Goal: Task Accomplishment & Management: Manage account settings

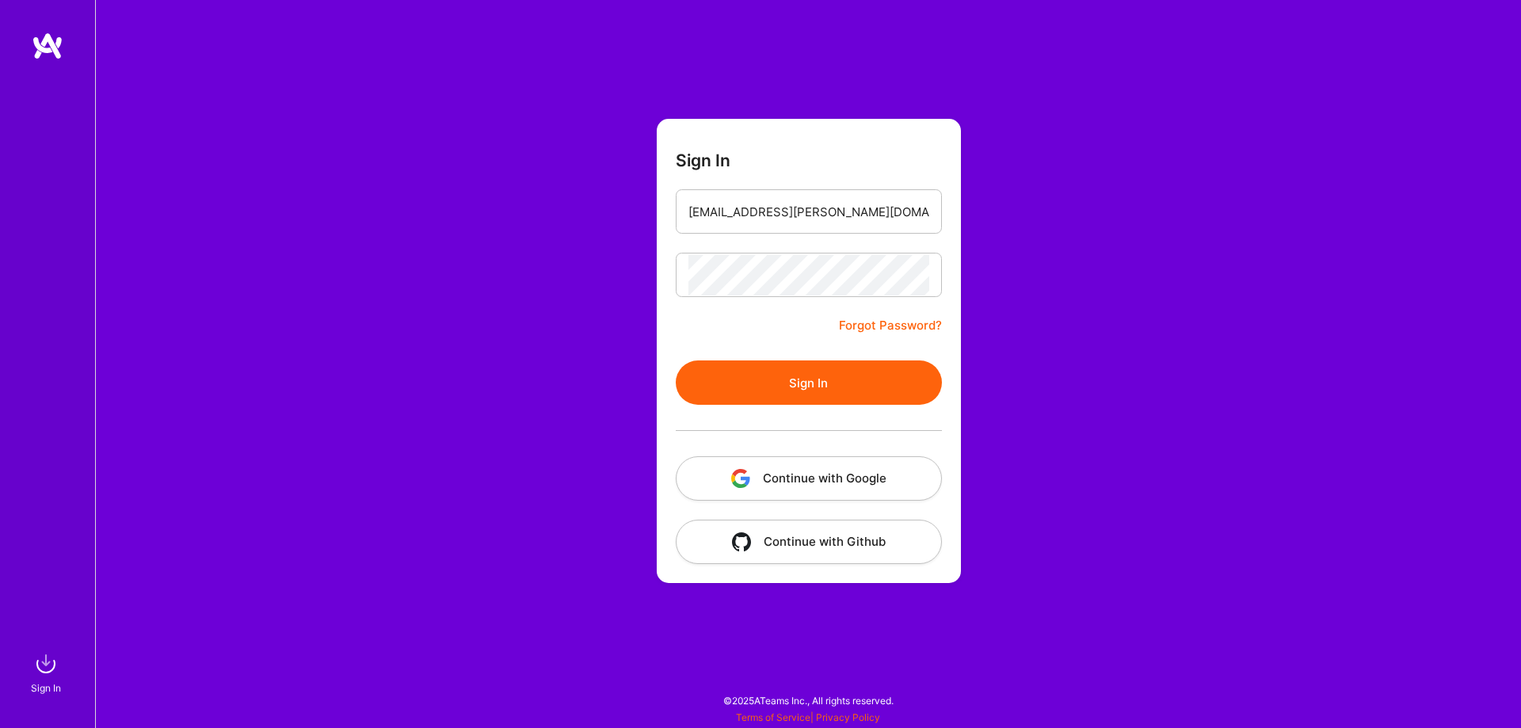
drag, startPoint x: 0, startPoint y: 0, endPoint x: 730, endPoint y: 384, distance: 824.4
click at [730, 384] on button "Sign In" at bounding box center [809, 383] width 266 height 44
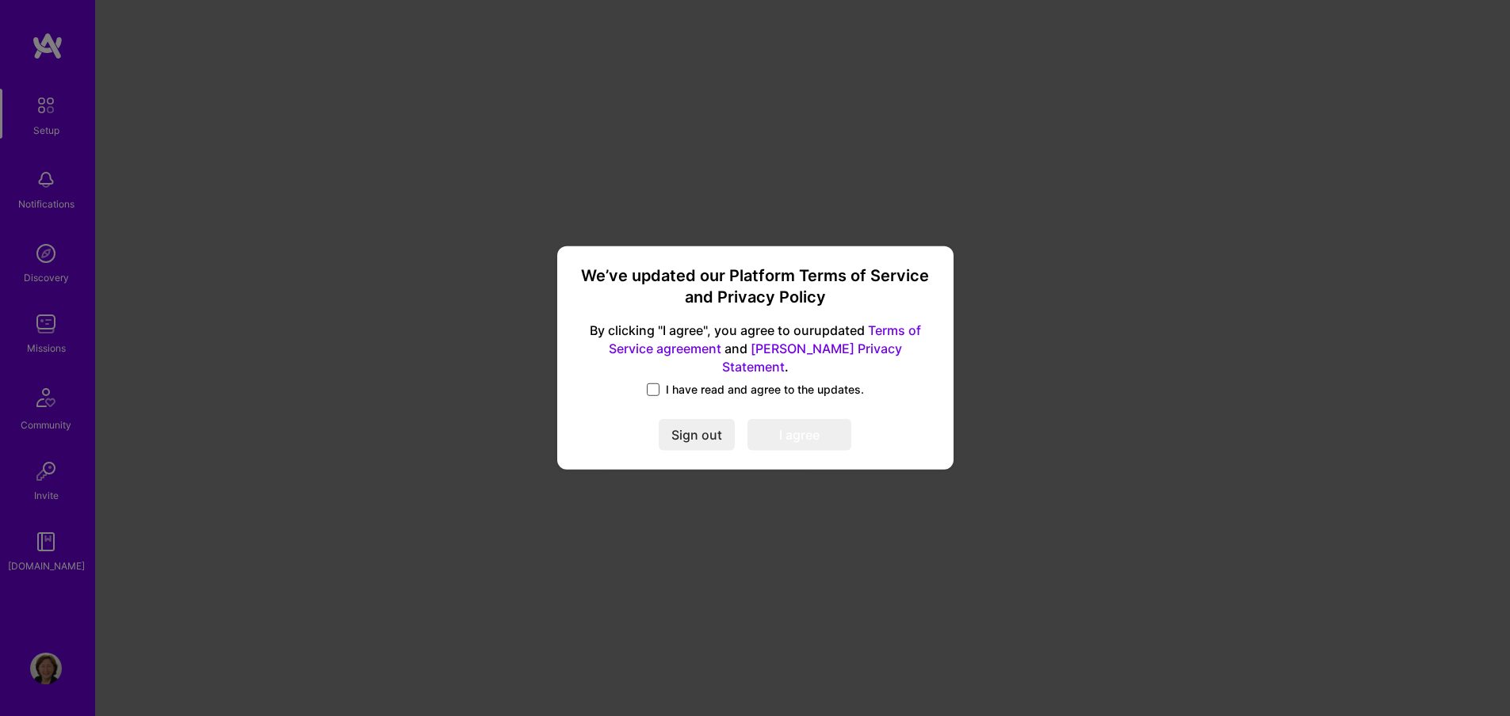
click at [656, 384] on span at bounding box center [653, 390] width 13 height 13
click at [0, 0] on input "I have read and agree to the updates." at bounding box center [0, 0] width 0 height 0
click at [786, 421] on button "I agree" at bounding box center [799, 436] width 104 height 32
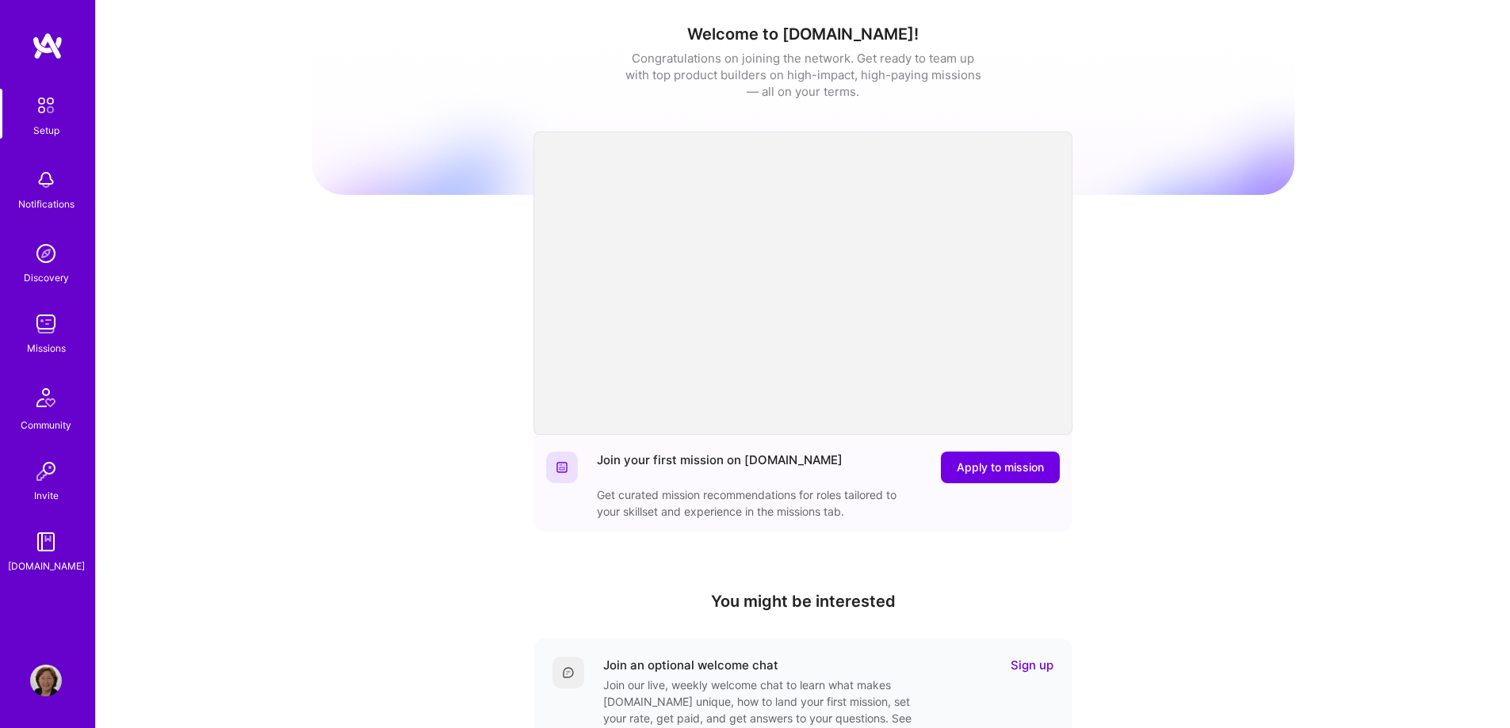
click at [46, 186] on img at bounding box center [46, 180] width 32 height 32
click at [46, 186] on div "Setup Notifications Discovery Missions Community Invite [DOMAIN_NAME]" at bounding box center [47, 332] width 95 height 486
click at [50, 254] on img at bounding box center [46, 254] width 32 height 32
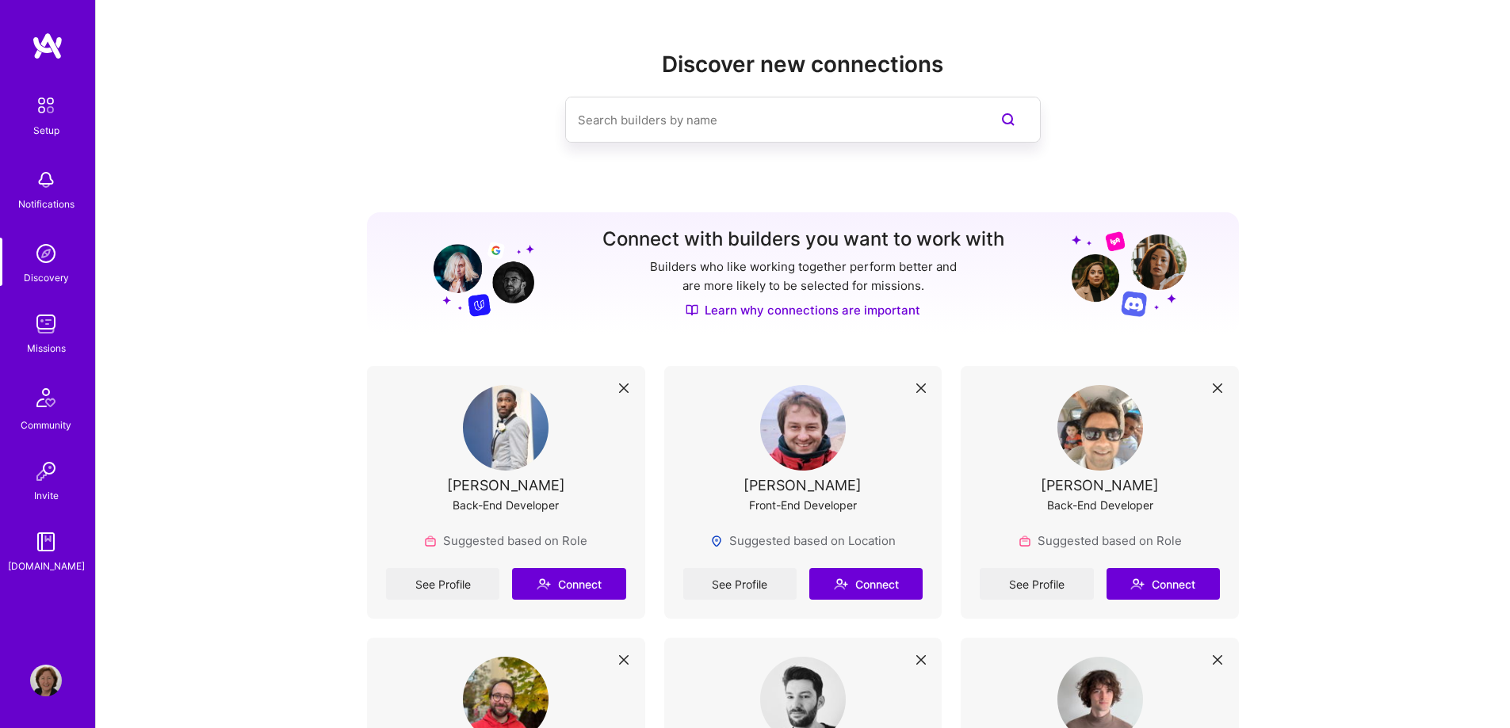
click at [37, 200] on div "Notifications" at bounding box center [46, 204] width 56 height 17
click at [38, 110] on img at bounding box center [45, 105] width 33 height 33
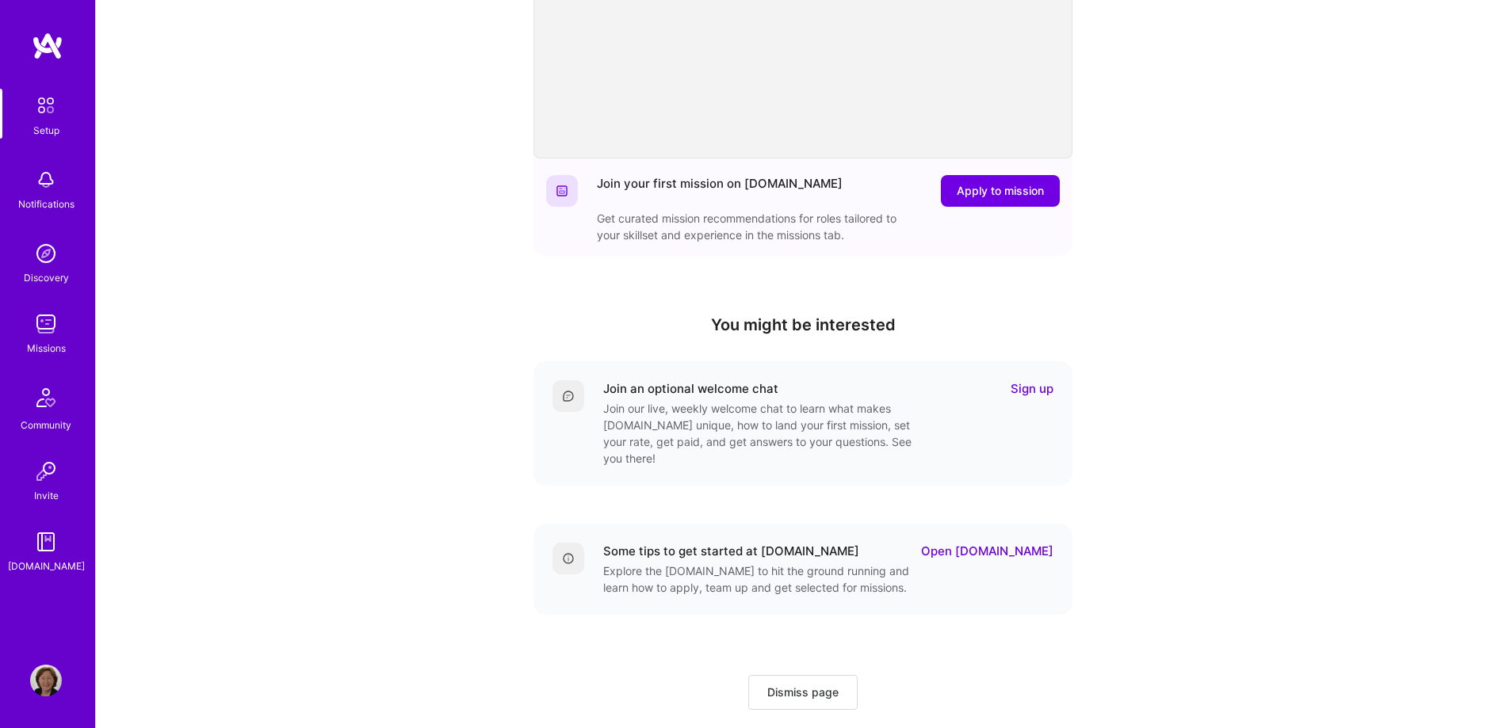
scroll to position [298, 0]
